Goal: Information Seeking & Learning: Learn about a topic

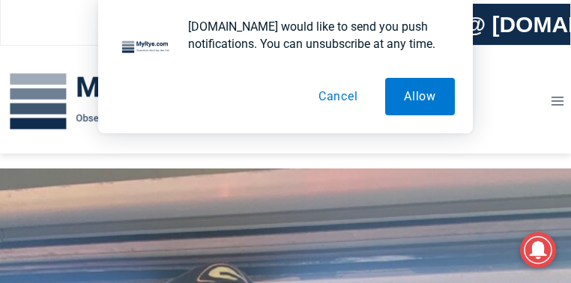
scroll to position [180, 0]
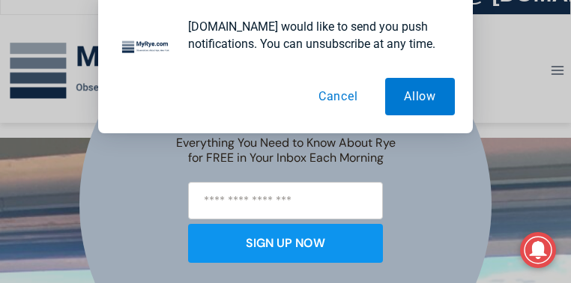
click at [343, 94] on button "Cancel" at bounding box center [338, 96] width 77 height 37
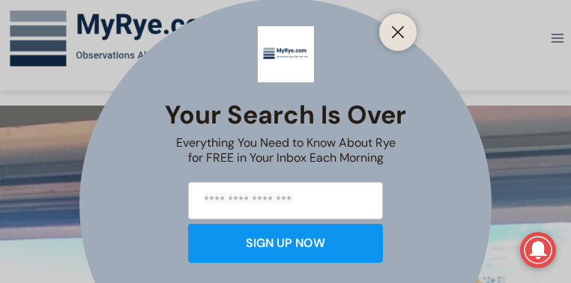
scroll to position [360, 0]
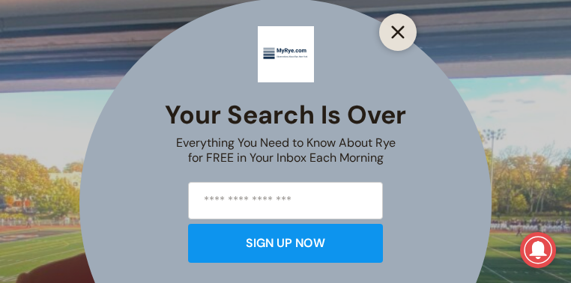
click at [394, 31] on icon "Close" at bounding box center [397, 31] width 13 height 13
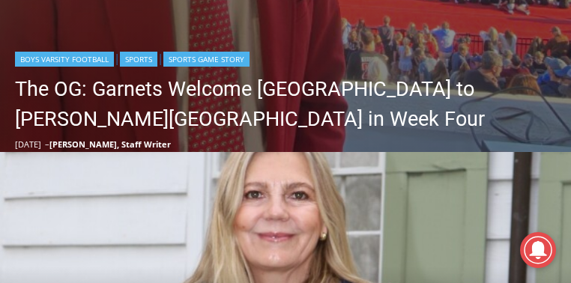
scroll to position [720, 0]
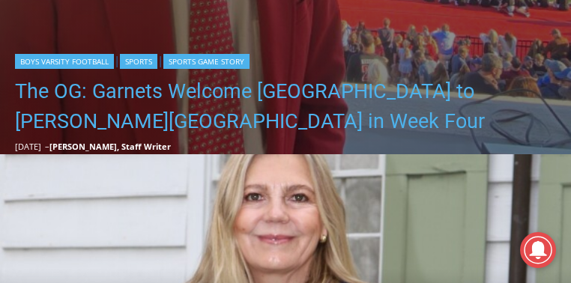
click at [154, 84] on link "The OG: Garnets Welcome [GEOGRAPHIC_DATA] to [PERSON_NAME][GEOGRAPHIC_DATA] in …" at bounding box center [289, 106] width 549 height 60
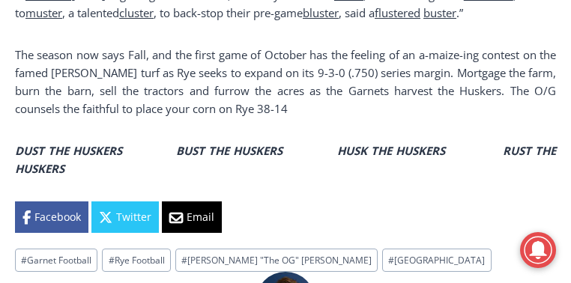
scroll to position [1469, 0]
